Goal: Navigation & Orientation: Find specific page/section

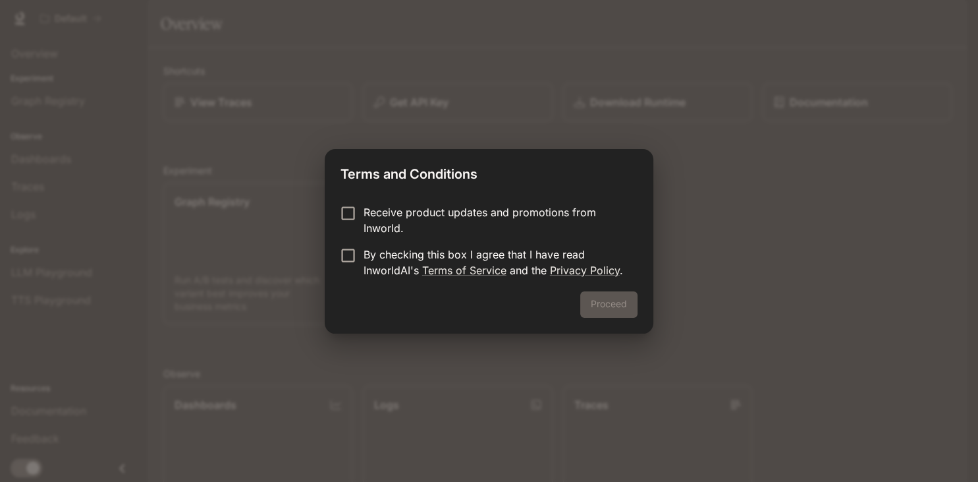
click at [718, 294] on div "Terms and Conditions Receive product updates and promotions from Inworld. By ch…" at bounding box center [489, 241] width 978 height 482
click at [611, 308] on div "Proceed" at bounding box center [489, 312] width 328 height 42
click at [596, 307] on button "Proceed" at bounding box center [608, 304] width 57 height 26
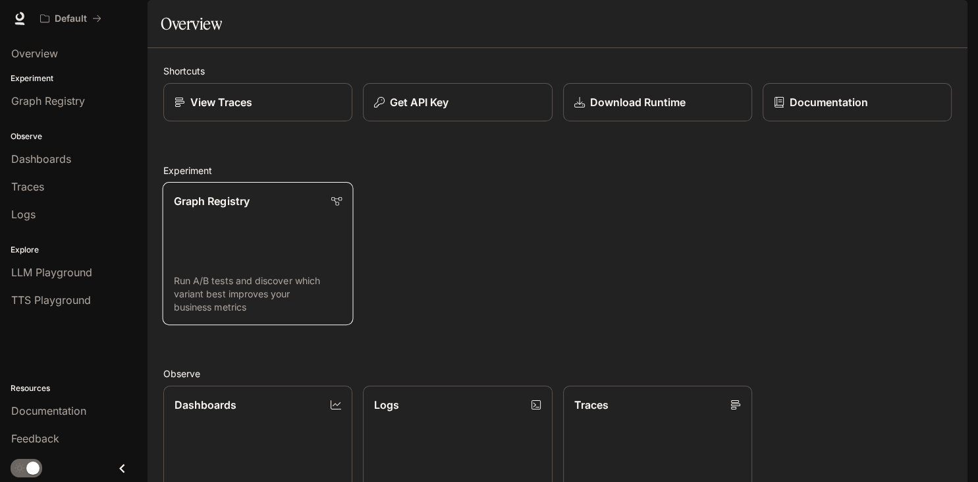
click at [277, 278] on link "Graph Registry Run A/B tests and discover which variant best improves your busi…" at bounding box center [258, 254] width 191 height 144
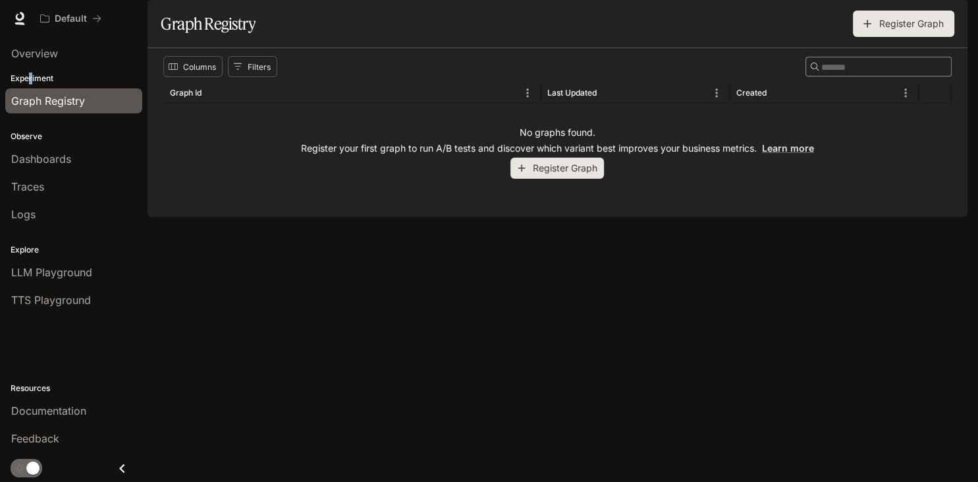
drag, startPoint x: 31, startPoint y: 83, endPoint x: 27, endPoint y: 74, distance: 10.0
click at [27, 74] on p "Experiment" at bounding box center [74, 78] width 148 height 12
click at [49, 165] on span "Dashboards" at bounding box center [41, 159] width 60 height 16
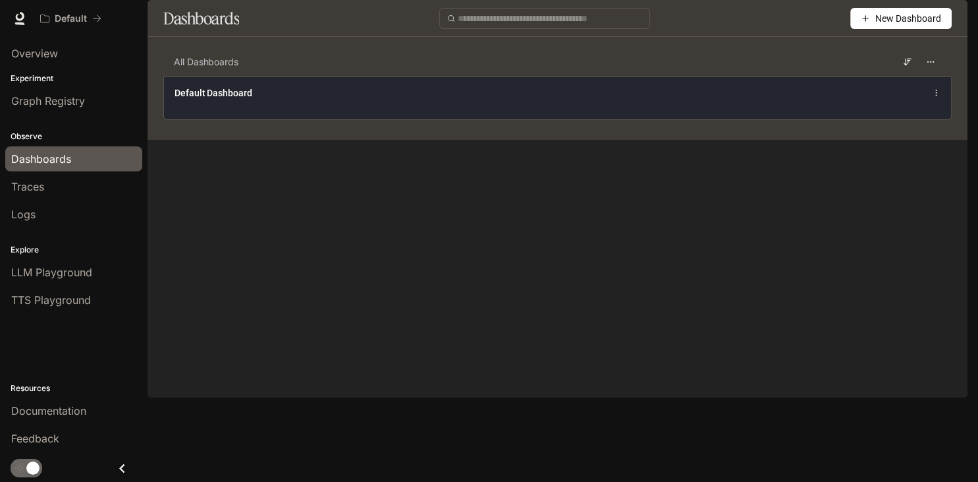
click at [410, 99] on div "Default Dashboard" at bounding box center [396, 92] width 442 height 13
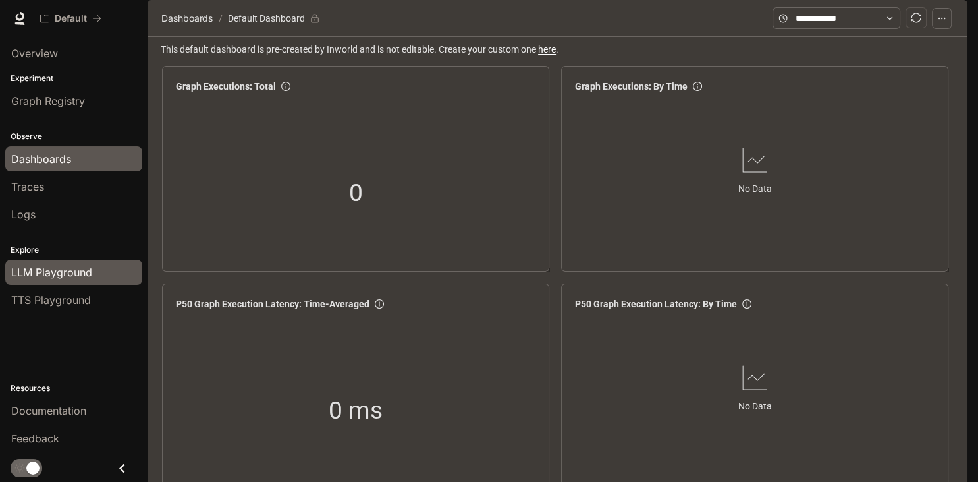
click at [51, 272] on span "LLM Playground" at bounding box center [51, 272] width 81 height 16
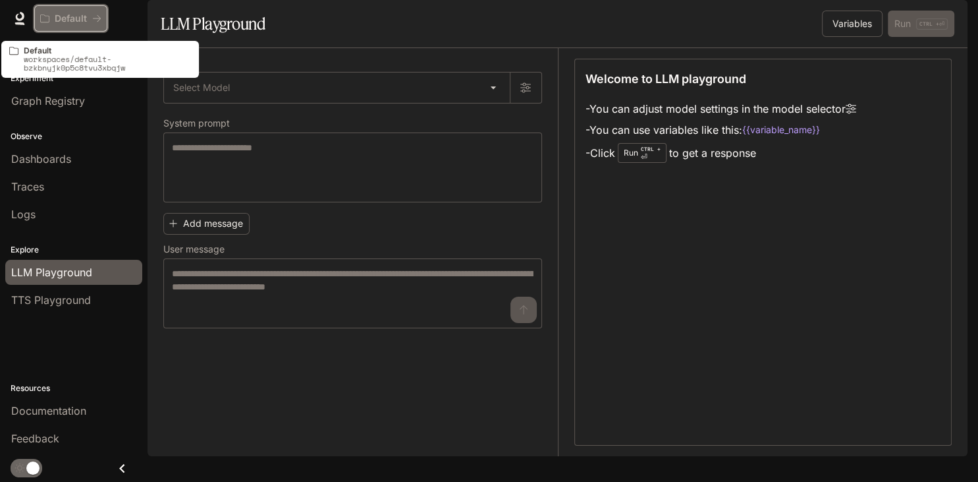
click at [96, 20] on icon "All workspaces" at bounding box center [96, 18] width 9 height 9
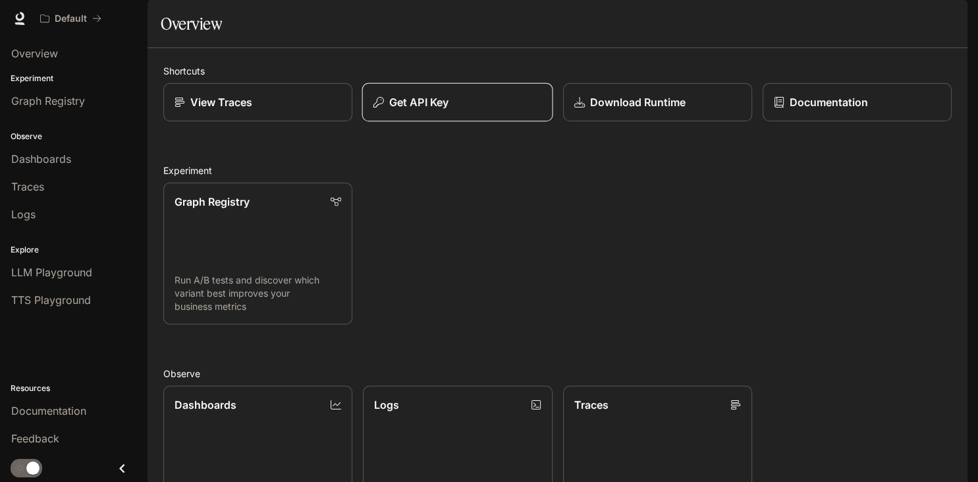
click at [497, 122] on button "Get API Key" at bounding box center [457, 102] width 191 height 39
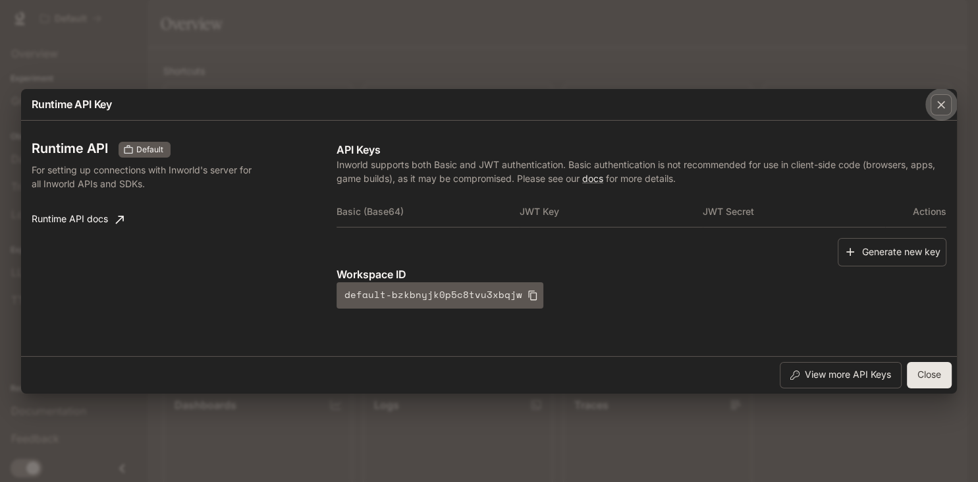
click at [941, 109] on icon "button" at bounding box center [941, 104] width 13 height 13
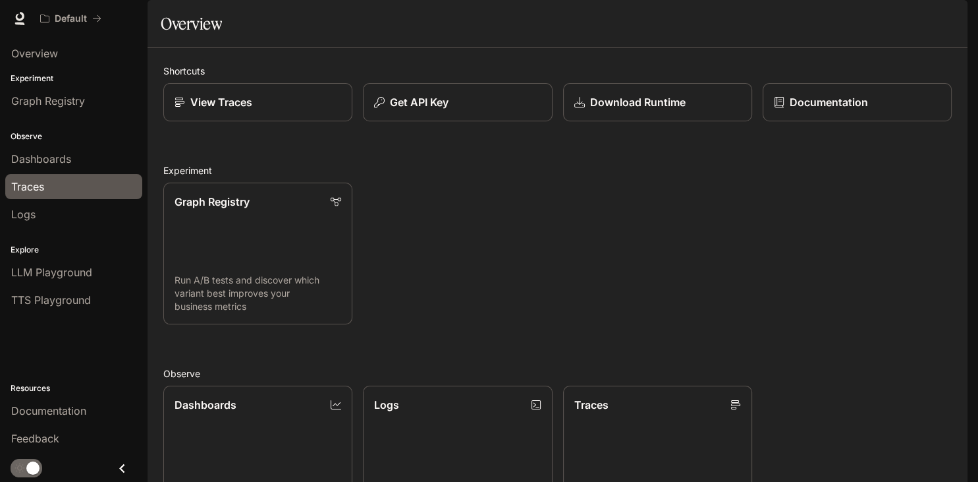
click at [45, 192] on div "Traces" at bounding box center [73, 187] width 125 height 16
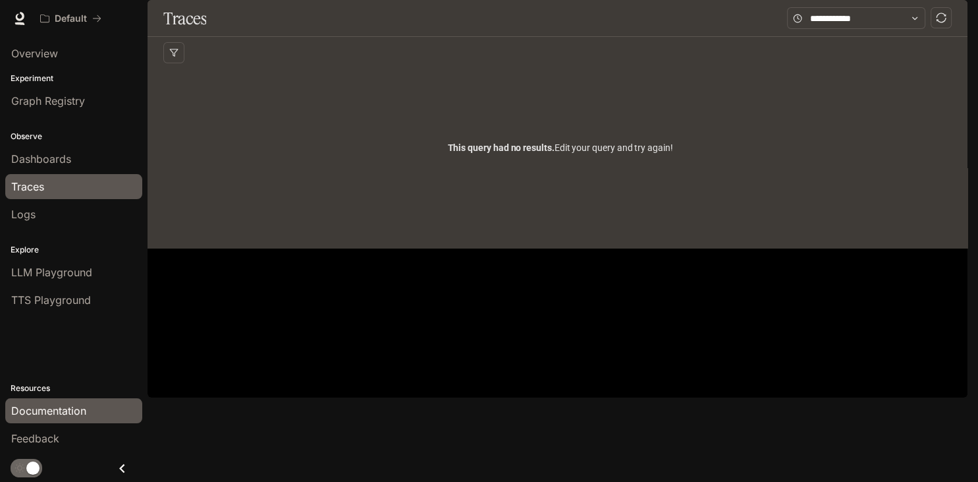
click at [73, 417] on span "Documentation" at bounding box center [48, 411] width 75 height 16
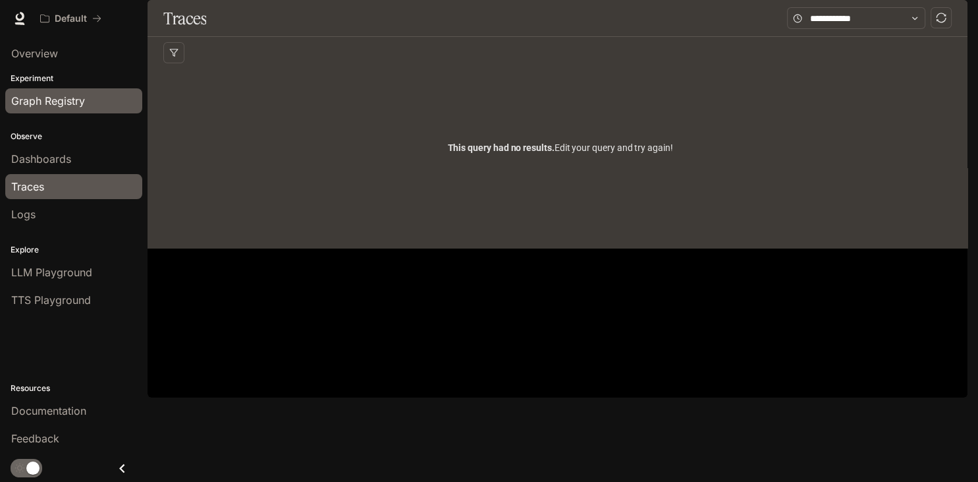
click at [59, 105] on span "Graph Registry" at bounding box center [48, 101] width 74 height 16
